Goal: Navigation & Orientation: Find specific page/section

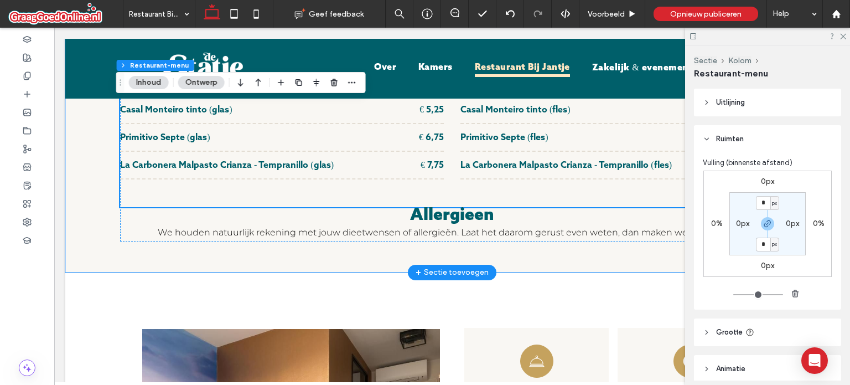
scroll to position [2787, 0]
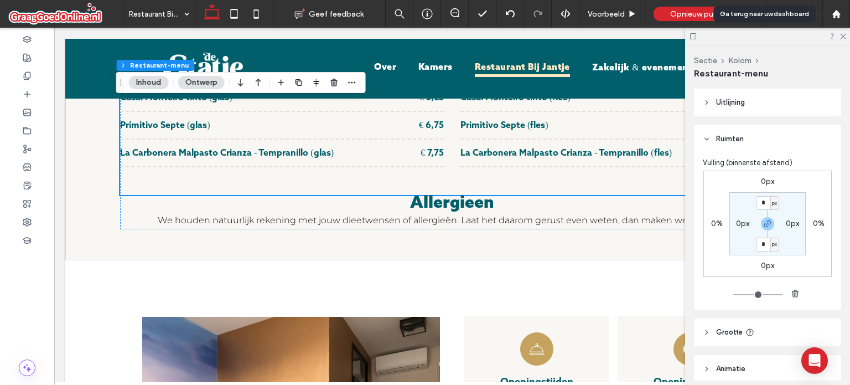
click at [835, 17] on icon at bounding box center [836, 13] width 9 height 9
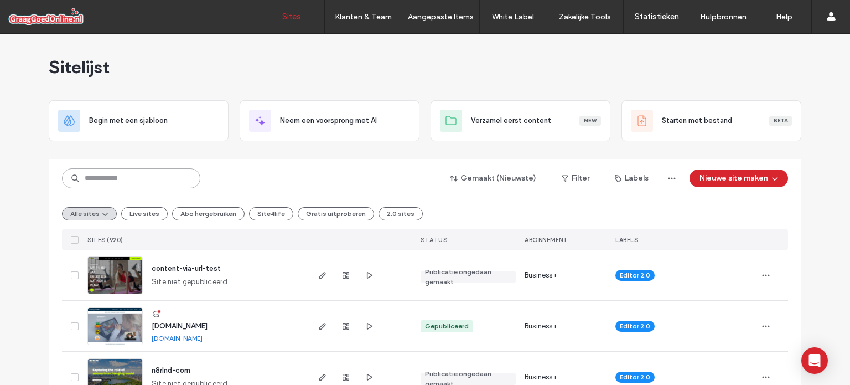
click at [152, 183] on input at bounding box center [131, 178] width 138 height 20
click at [166, 173] on input at bounding box center [131, 178] width 138 height 20
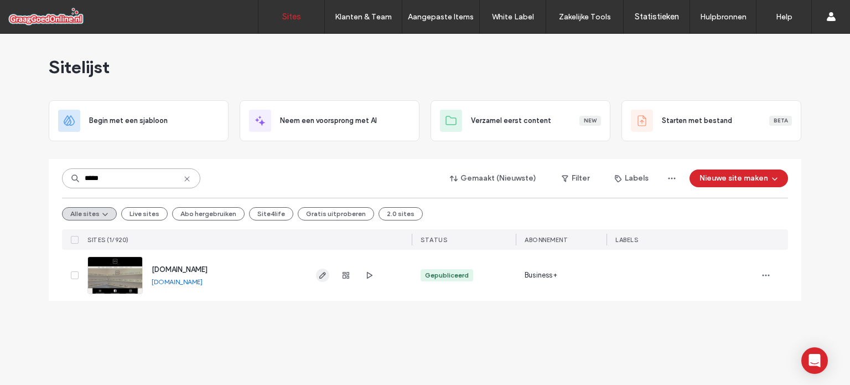
type input "*****"
click at [324, 272] on icon "button" at bounding box center [322, 275] width 9 height 9
